Goal: Information Seeking & Learning: Find specific fact

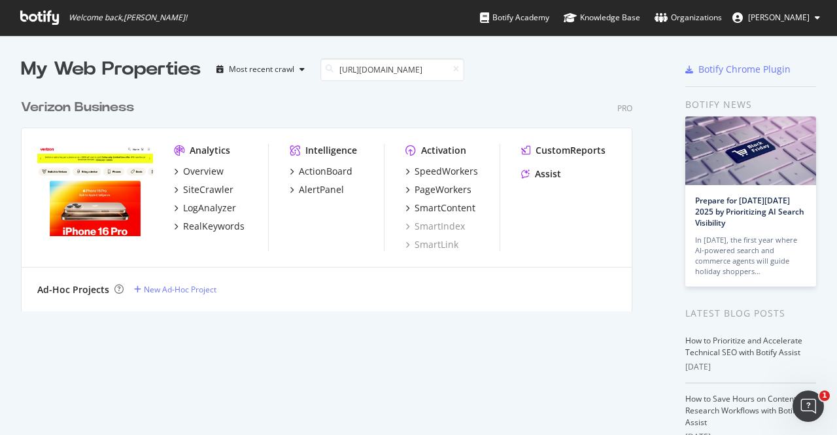
scroll to position [0, 245]
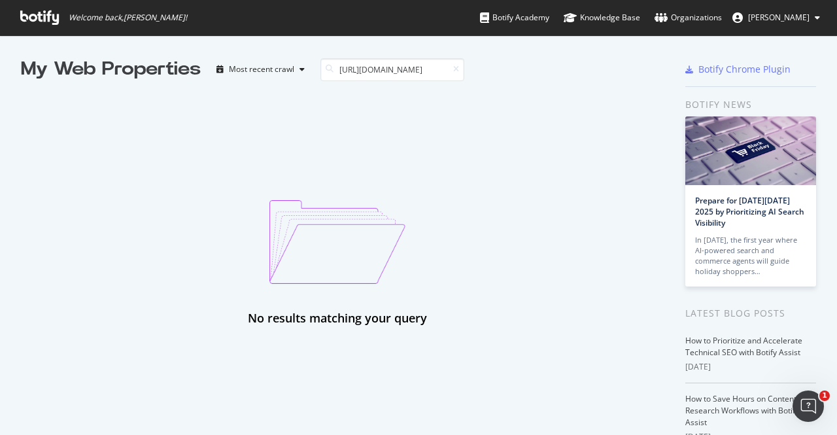
type input "[URL][DOMAIN_NAME]"
click at [455, 67] on icon at bounding box center [456, 69] width 6 height 8
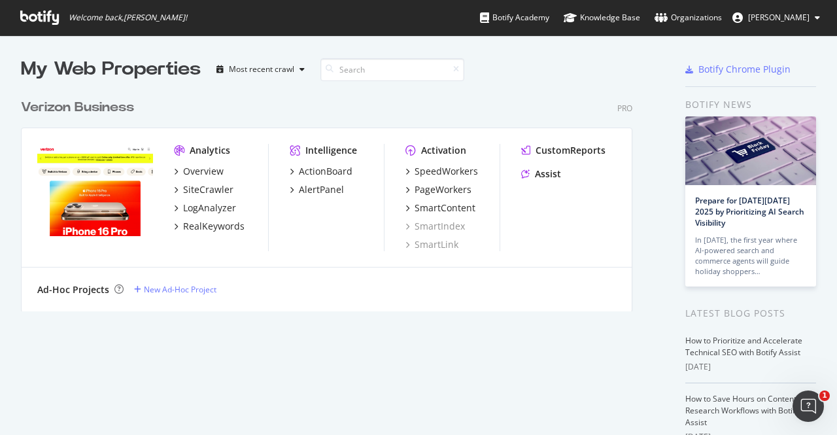
scroll to position [218, 611]
